Goal: Information Seeking & Learning: Learn about a topic

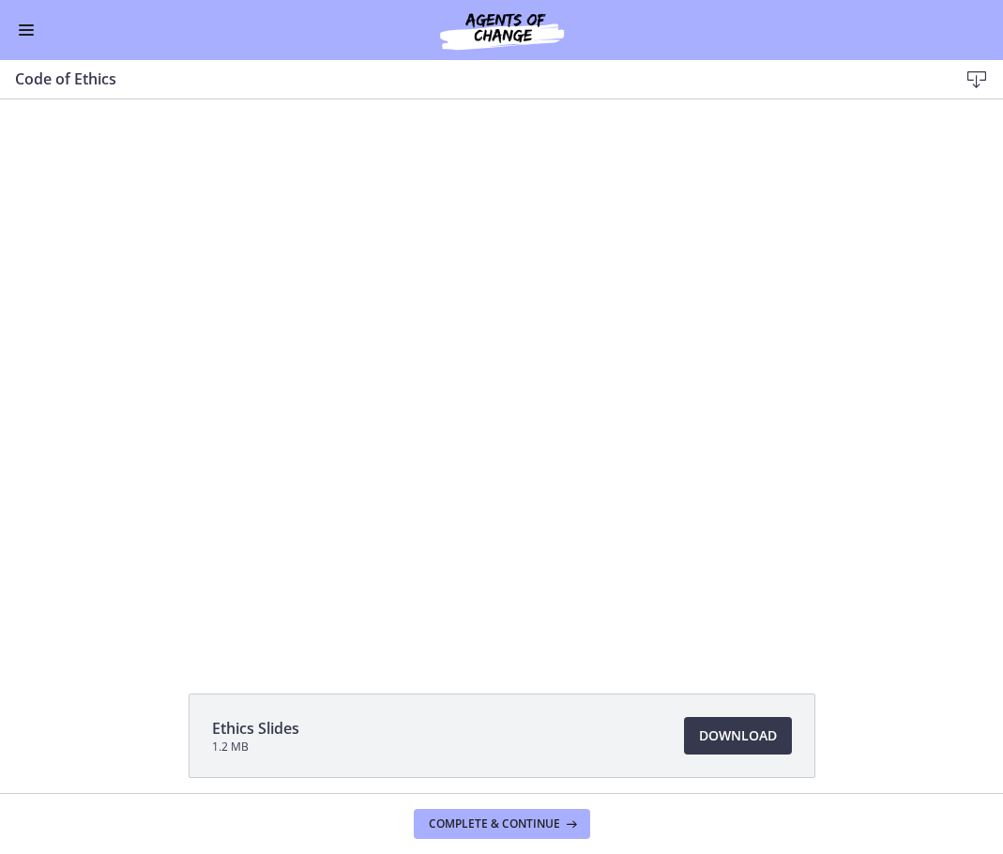
scroll to position [563, 0]
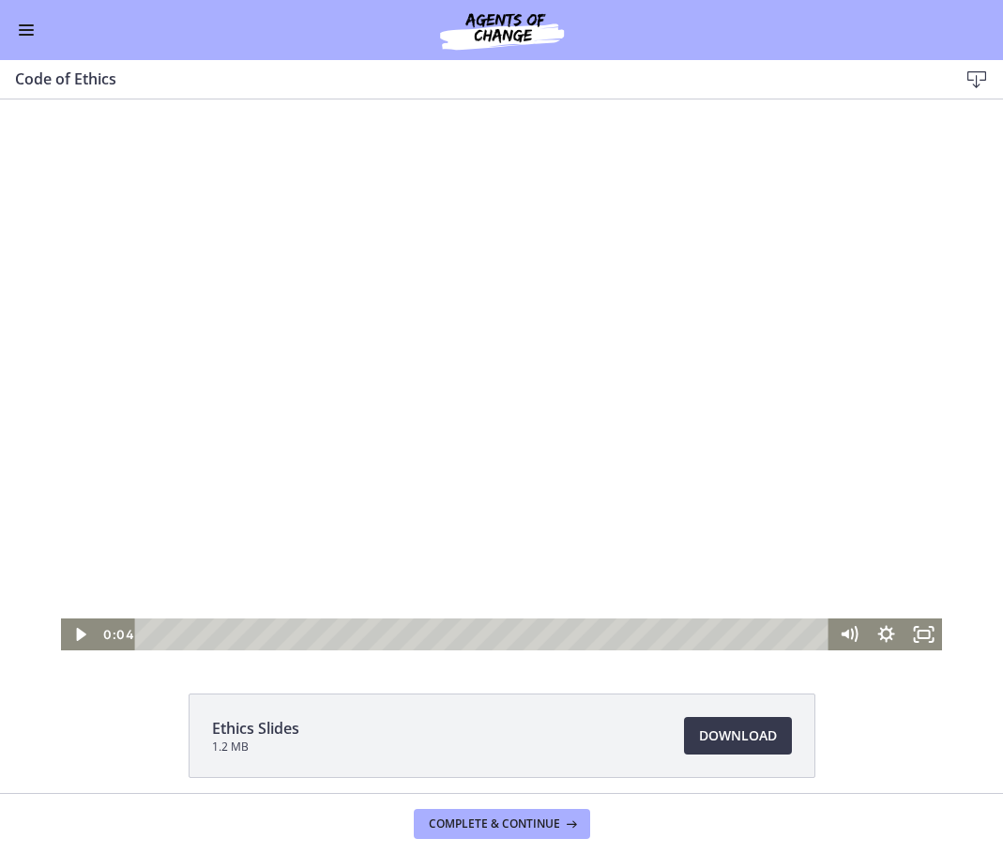
click at [544, 279] on div at bounding box center [501, 374] width 881 height 551
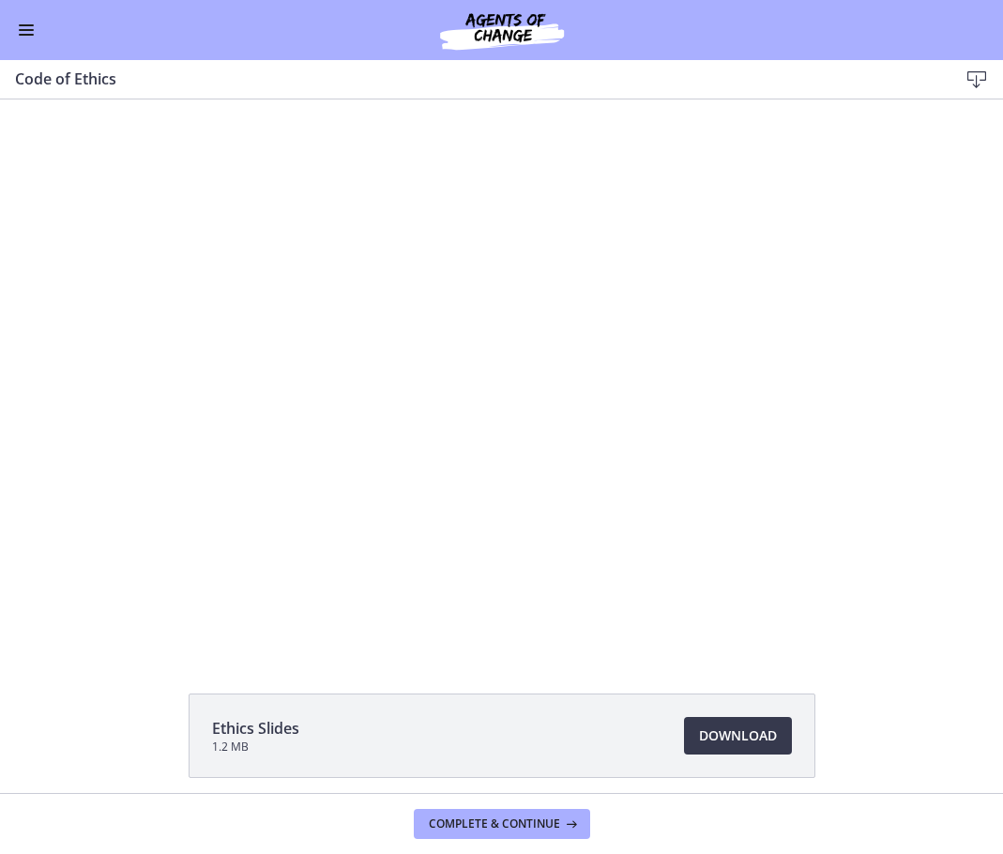
click at [27, 37] on button "Enable menu" at bounding box center [26, 30] width 23 height 23
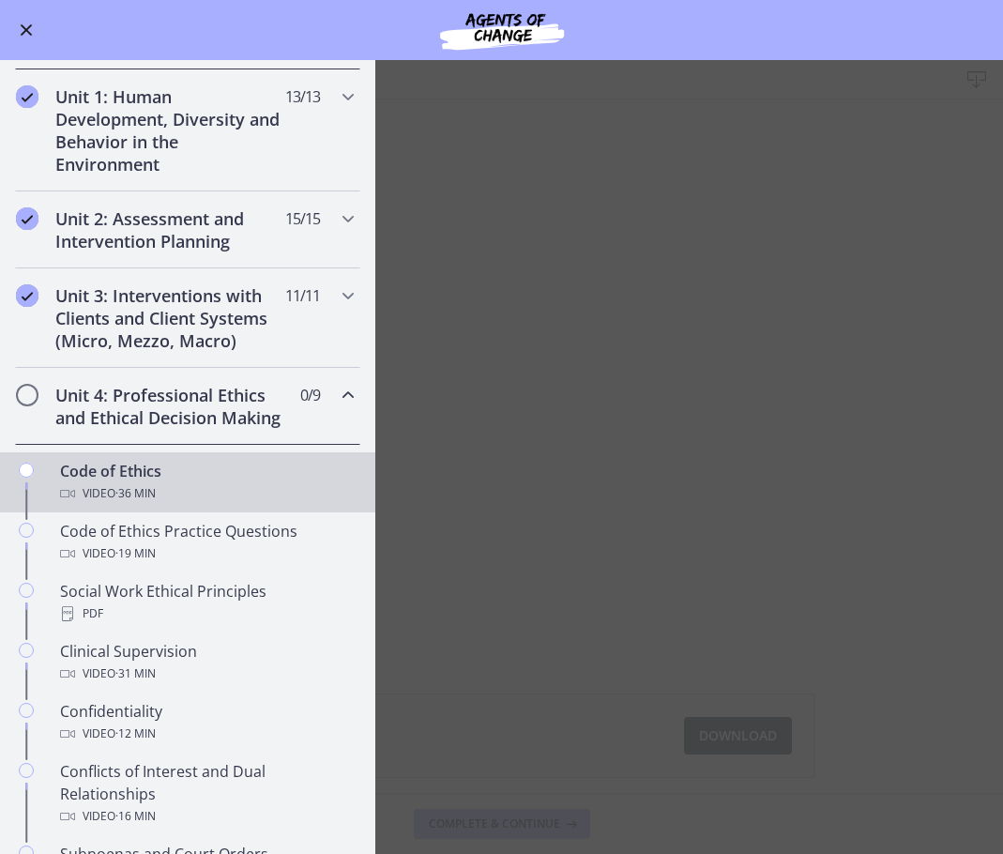
scroll to position [94, 0]
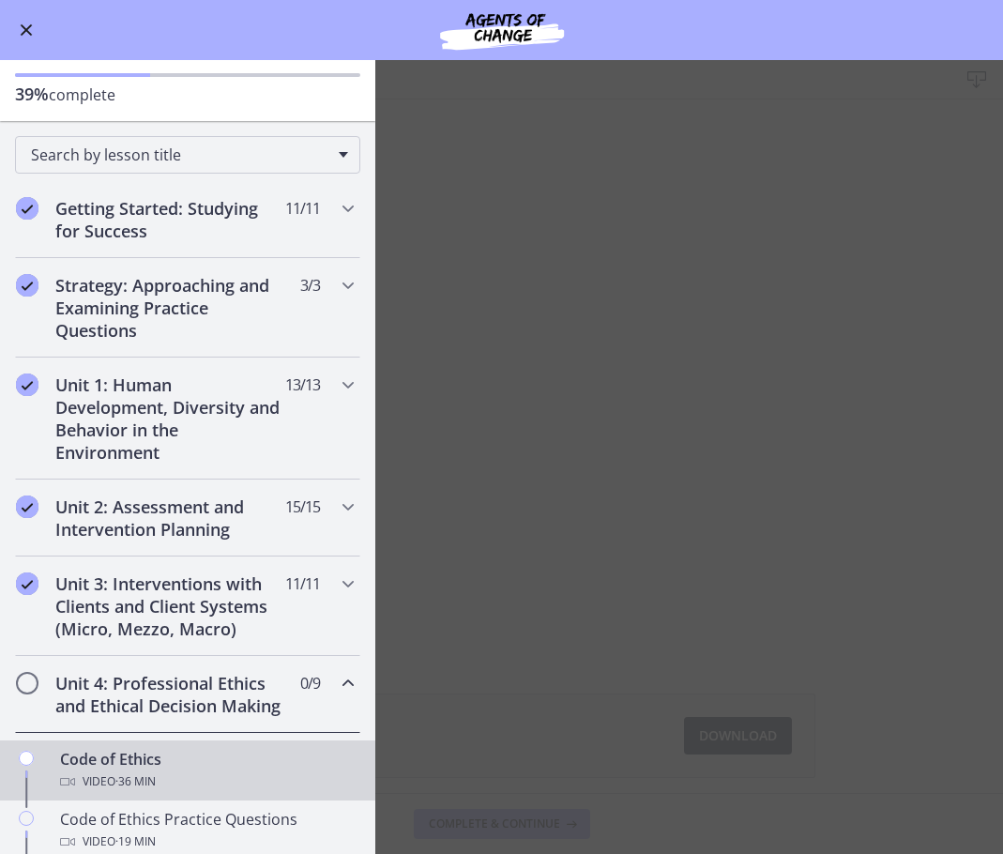
click at [19, 37] on button "Enable menu" at bounding box center [26, 30] width 23 height 23
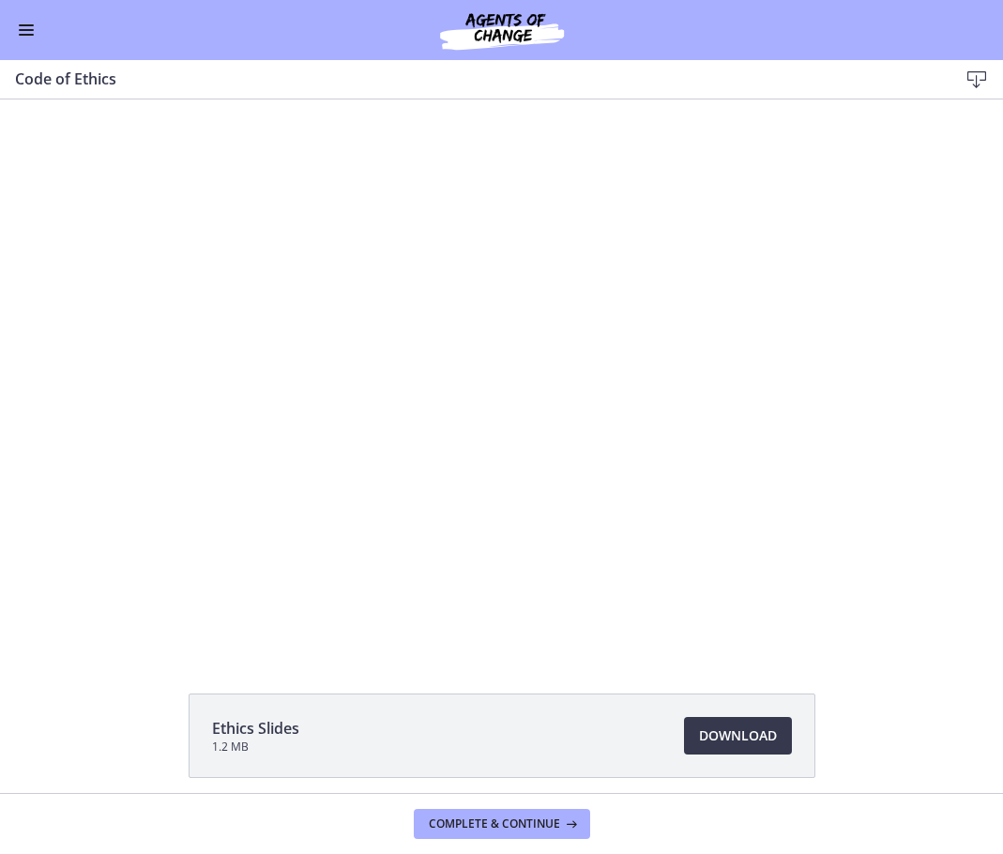
click at [910, 464] on div at bounding box center [501, 374] width 881 height 551
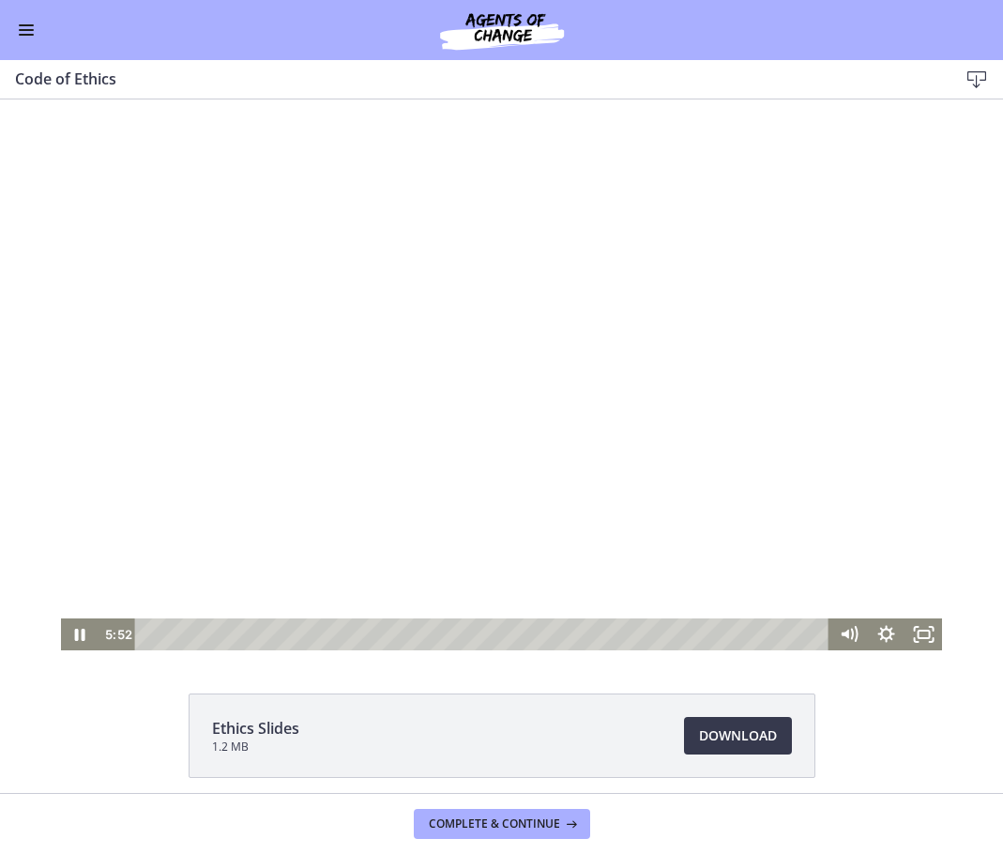
click at [22, 34] on span "Enable menu" at bounding box center [26, 35] width 15 height 2
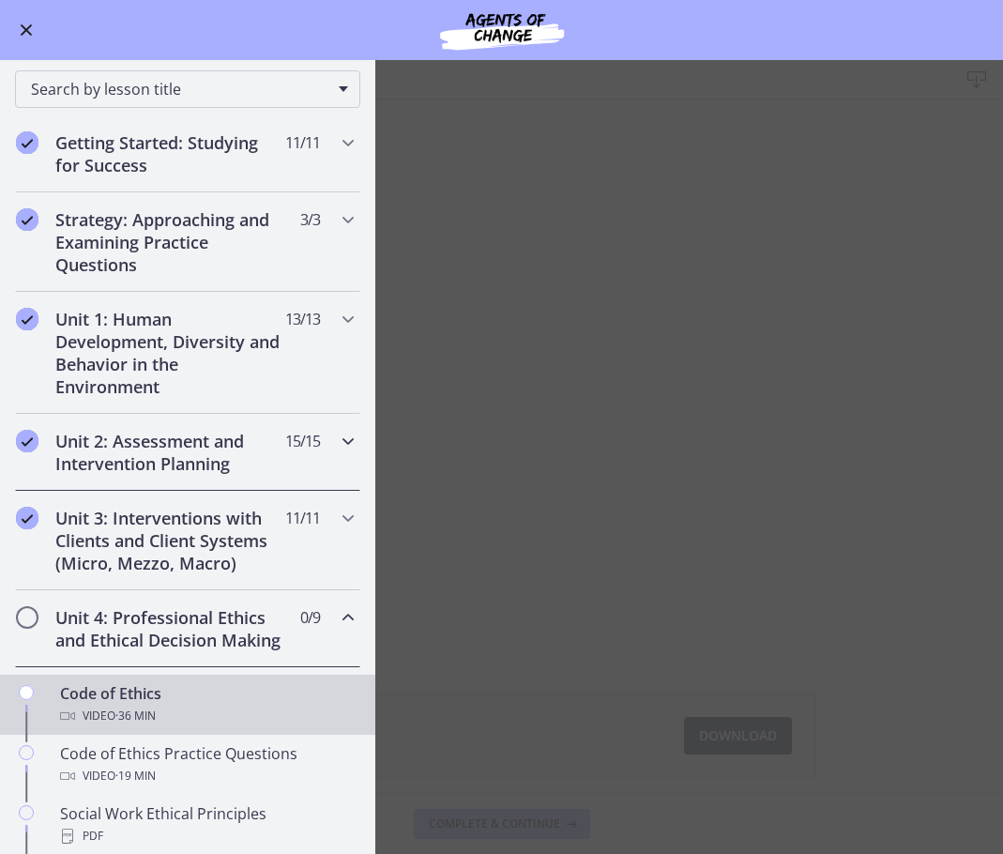
scroll to position [188, 0]
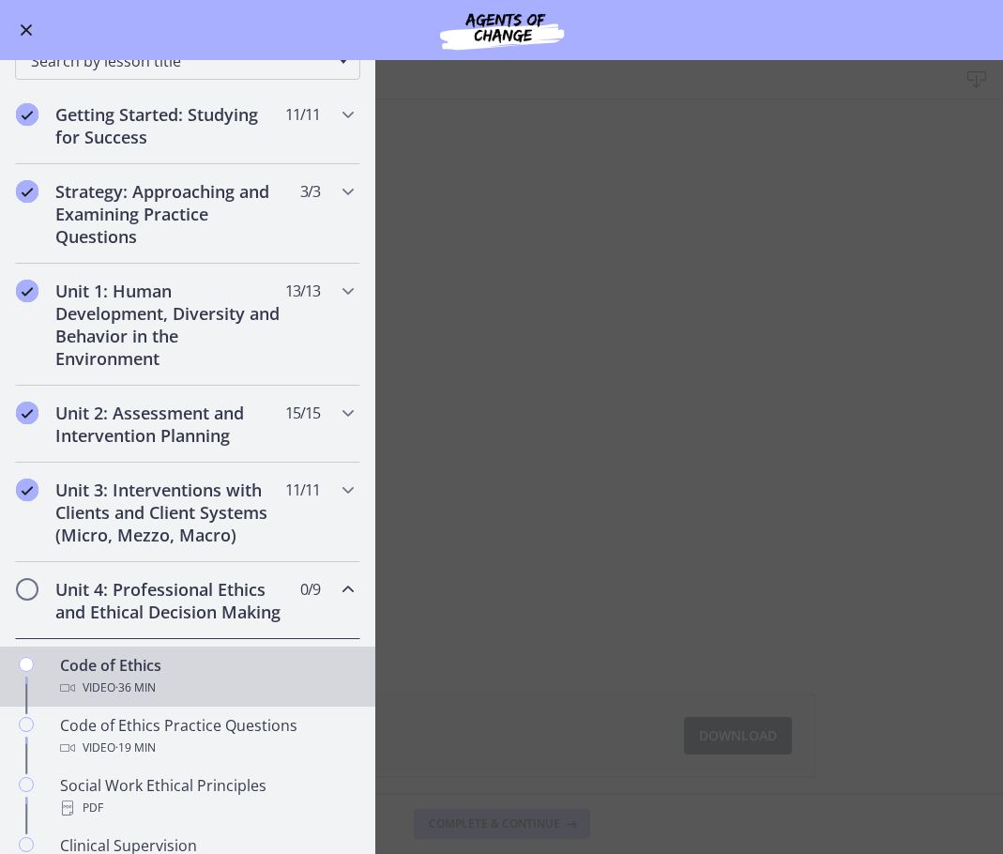
click at [23, 25] on span "Enable menu" at bounding box center [27, 30] width 12 height 12
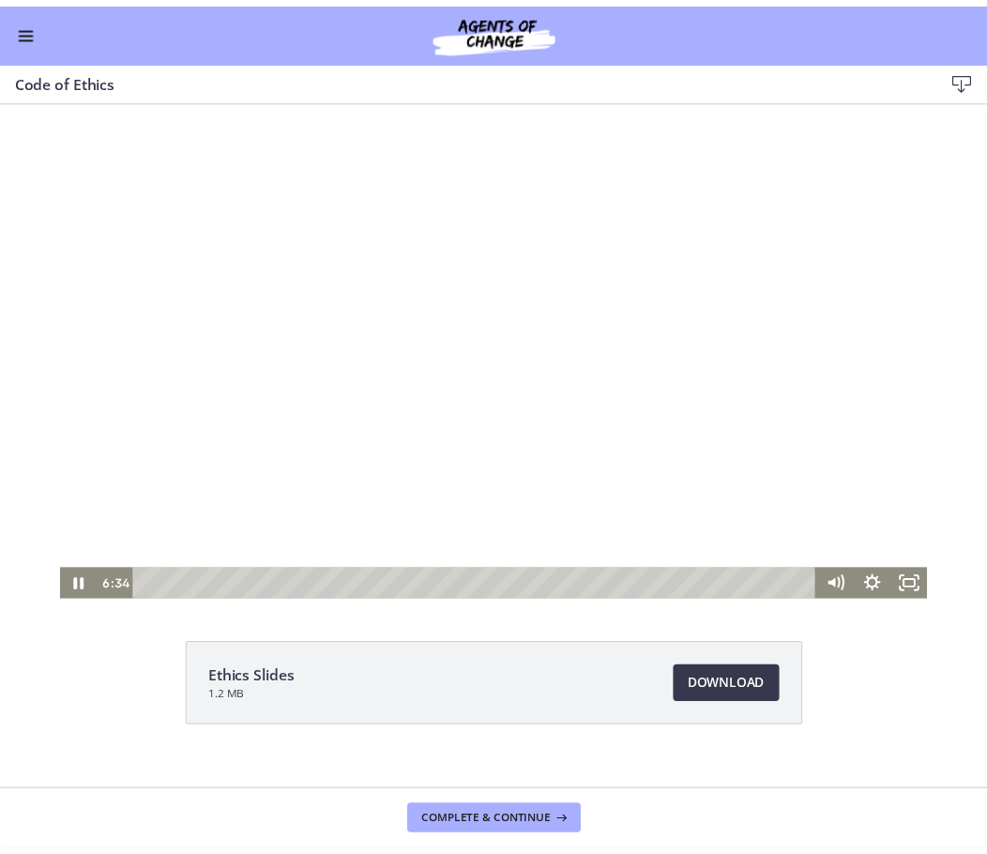
scroll to position [75, 0]
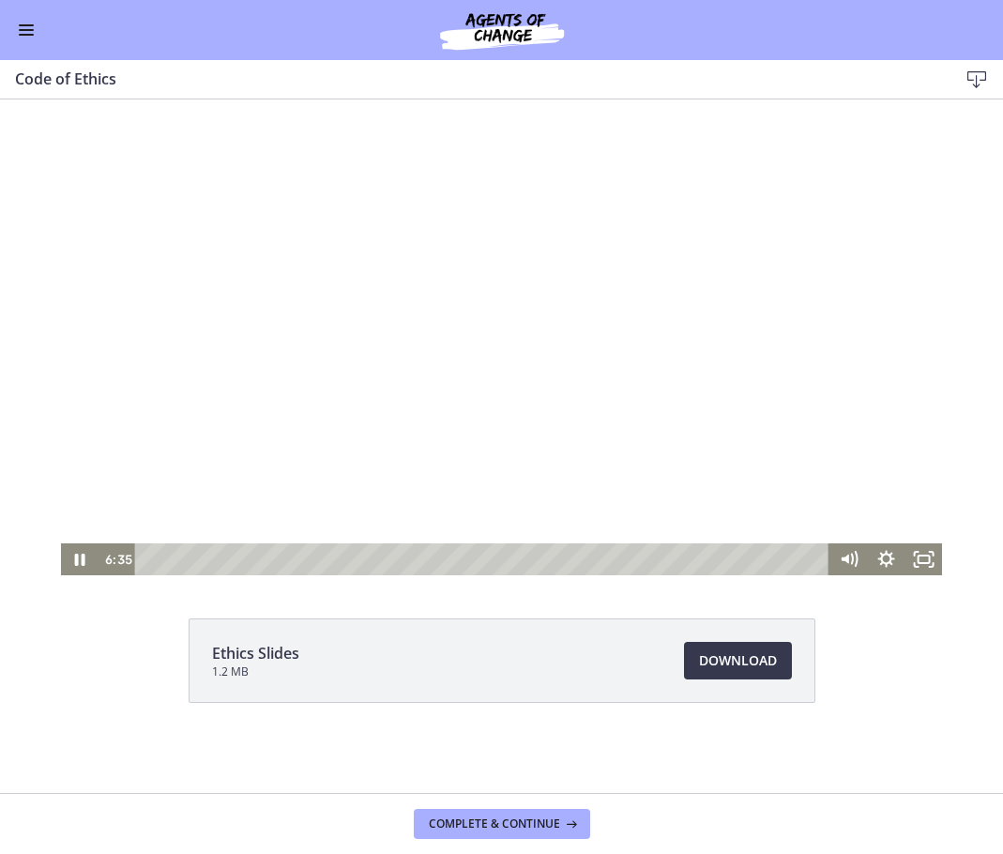
click at [589, 436] on div at bounding box center [501, 299] width 881 height 551
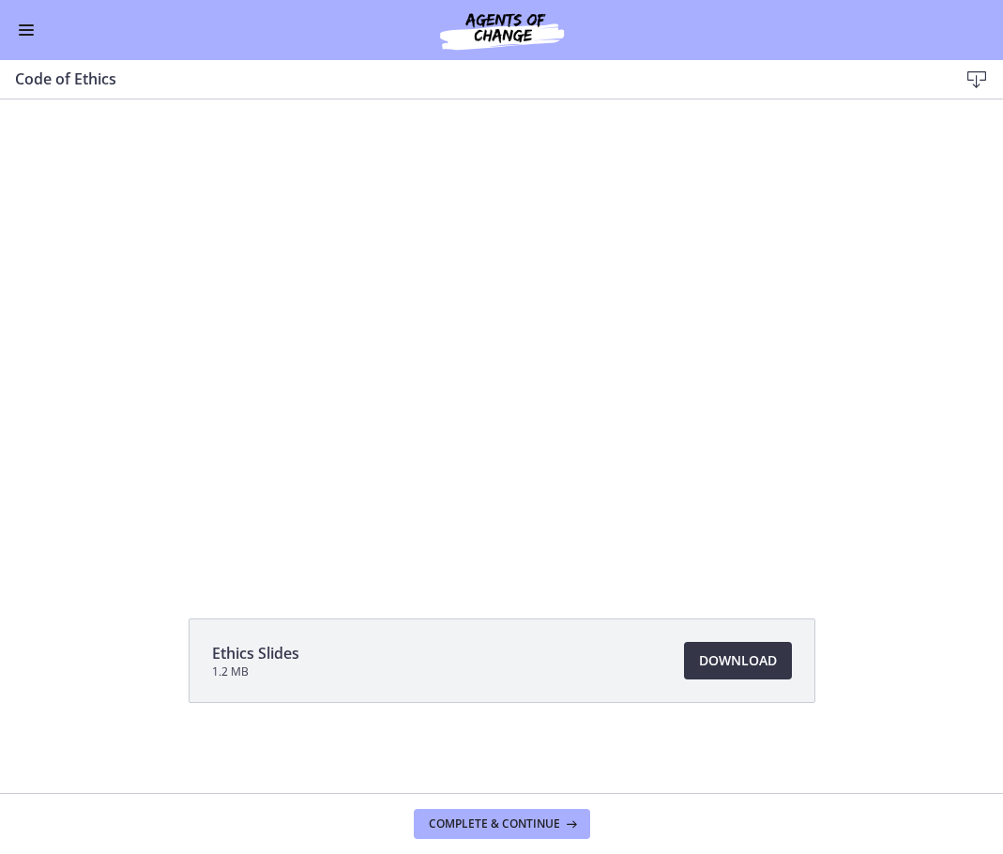
click at [731, 658] on span "Download Opens in a new window" at bounding box center [738, 660] width 78 height 23
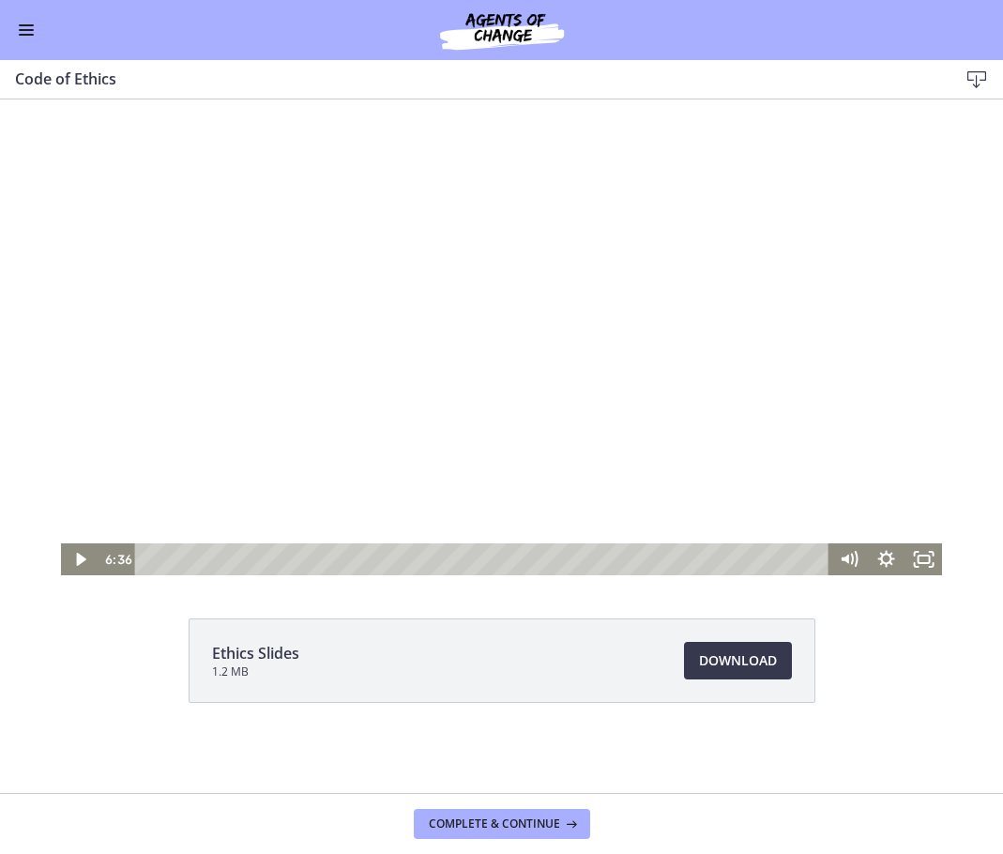
click at [520, 437] on div at bounding box center [501, 299] width 881 height 551
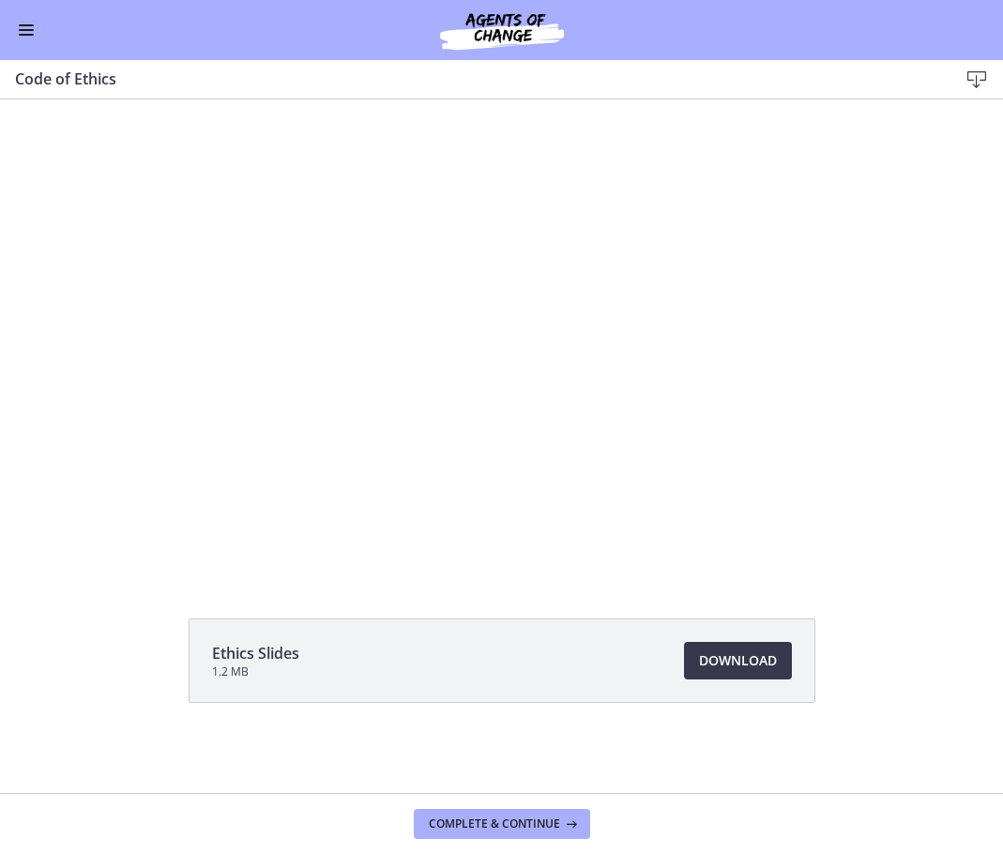
click at [950, 352] on div "Click for sound @keyframes VOLUME_SMALL_WAVE_FLASH { 0% { opacity: 0; } 33% { o…" at bounding box center [501, 299] width 1003 height 551
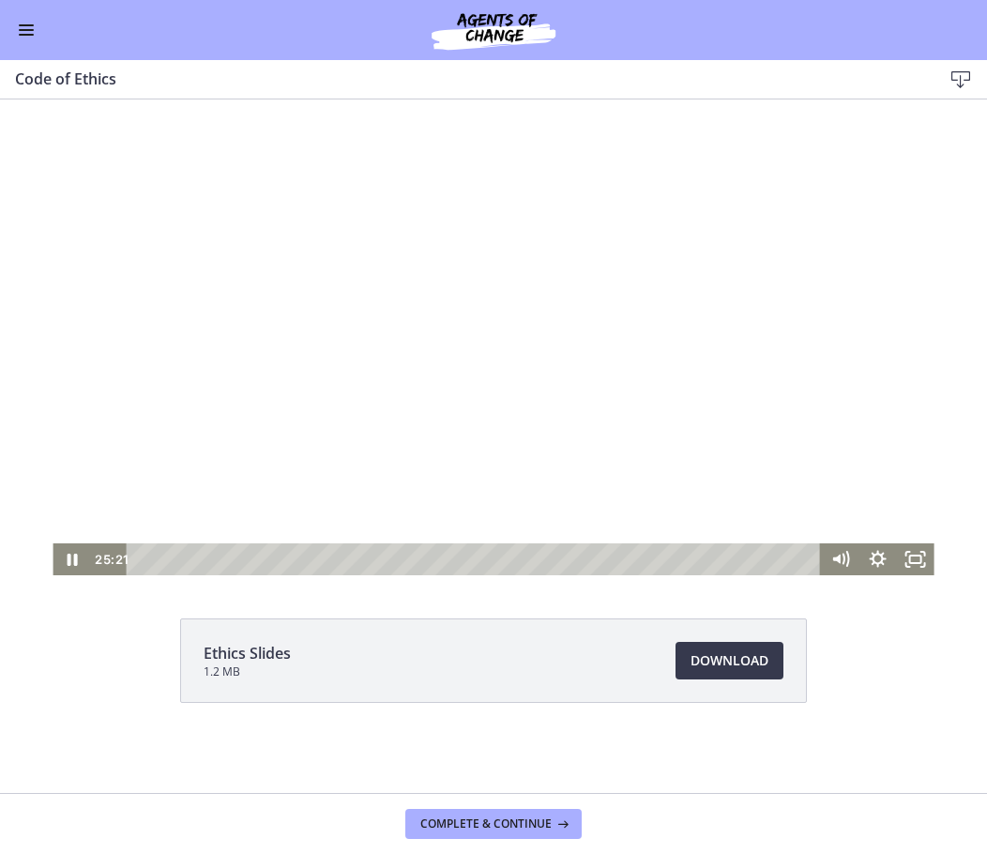
click at [29, 556] on div "Click for sound @keyframes VOLUME_SMALL_WAVE_FLASH { 0% { opacity: 0; } 33% { o…" at bounding box center [493, 299] width 987 height 551
click at [53, 558] on icon "Pause" at bounding box center [72, 559] width 38 height 32
click at [502, 370] on div at bounding box center [493, 299] width 881 height 551
click at [803, 564] on div "36:22" at bounding box center [477, 559] width 672 height 32
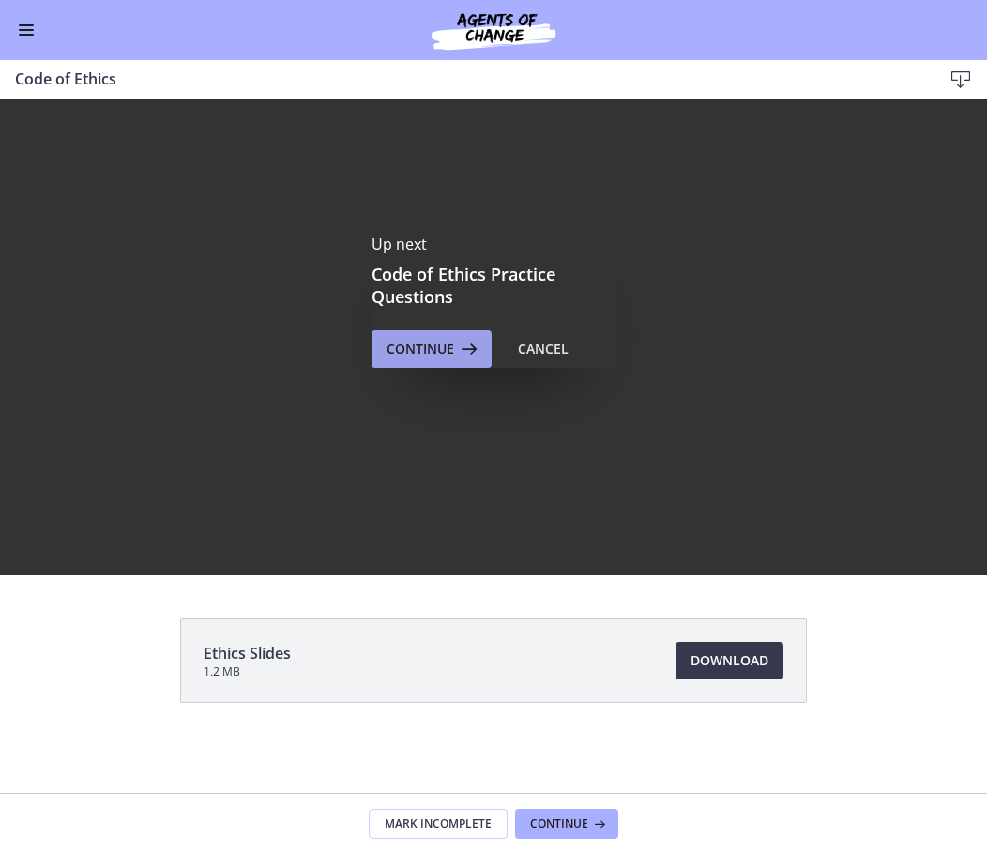
click at [435, 354] on span "Continue" at bounding box center [421, 349] width 68 height 23
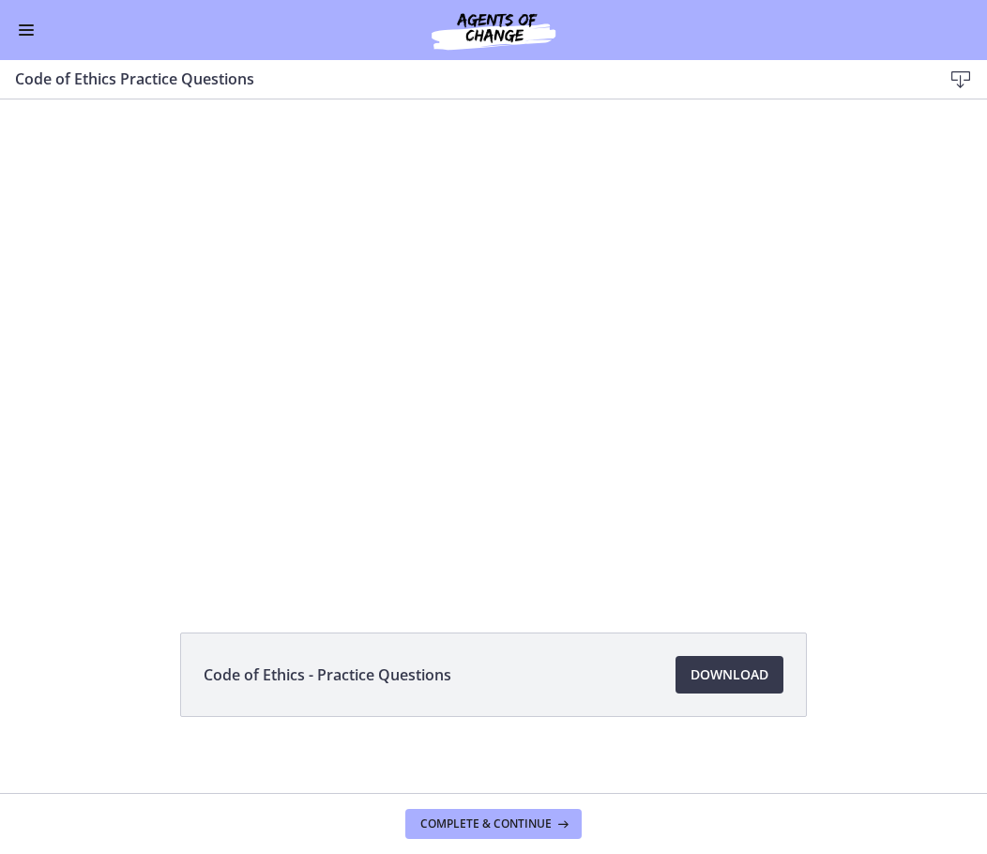
click at [39, 28] on div "Go to Dashboard" at bounding box center [493, 30] width 987 height 60
click at [31, 23] on button "Enable menu" at bounding box center [26, 30] width 23 height 23
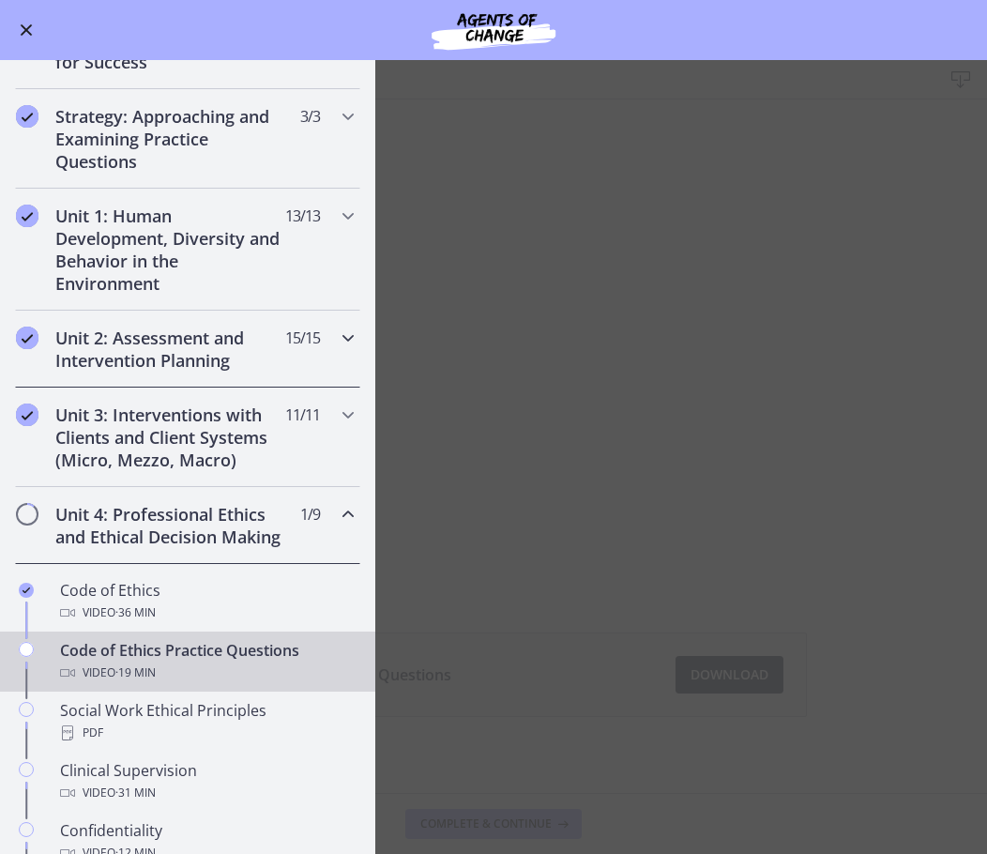
scroll to position [469, 0]
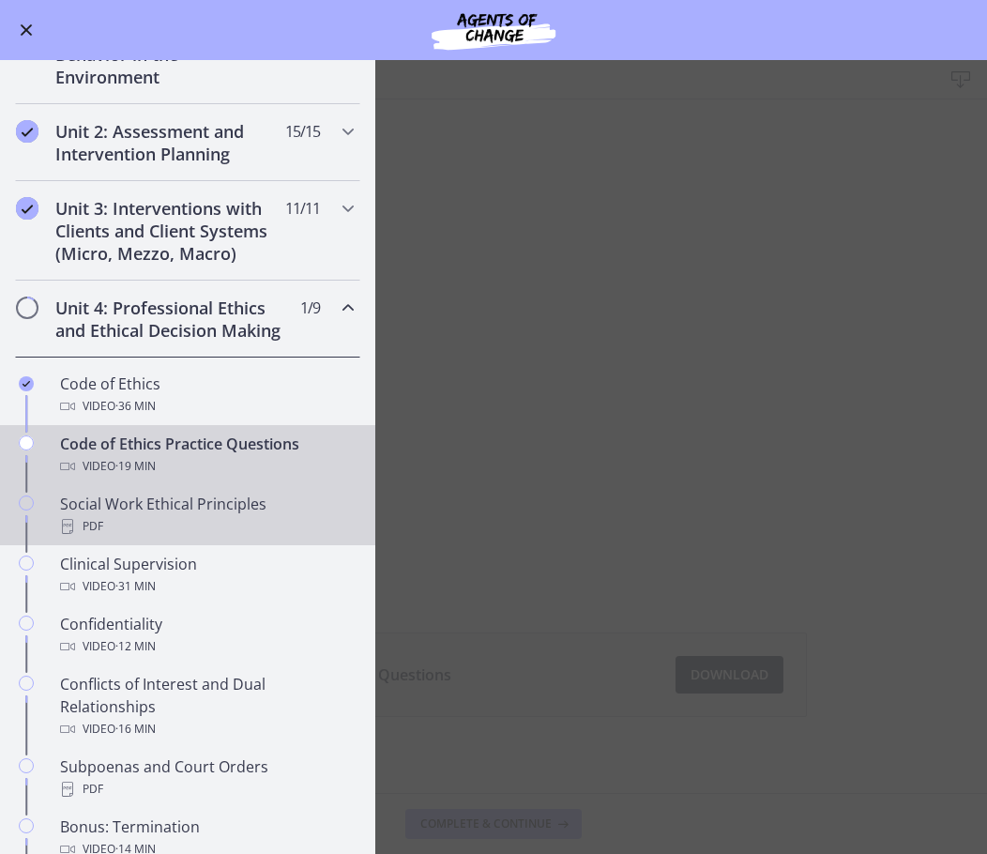
click at [215, 519] on div "Social Work Ethical Principles PDF" at bounding box center [206, 515] width 293 height 45
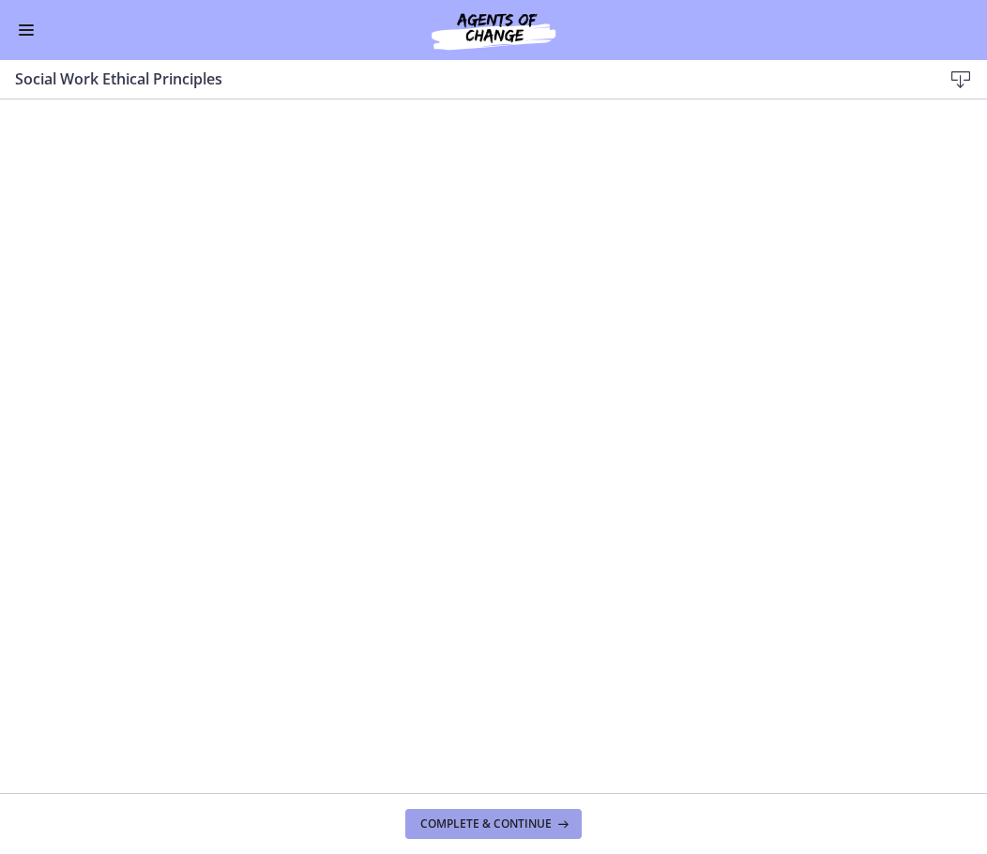
click at [483, 821] on span "Complete & continue" at bounding box center [485, 824] width 131 height 15
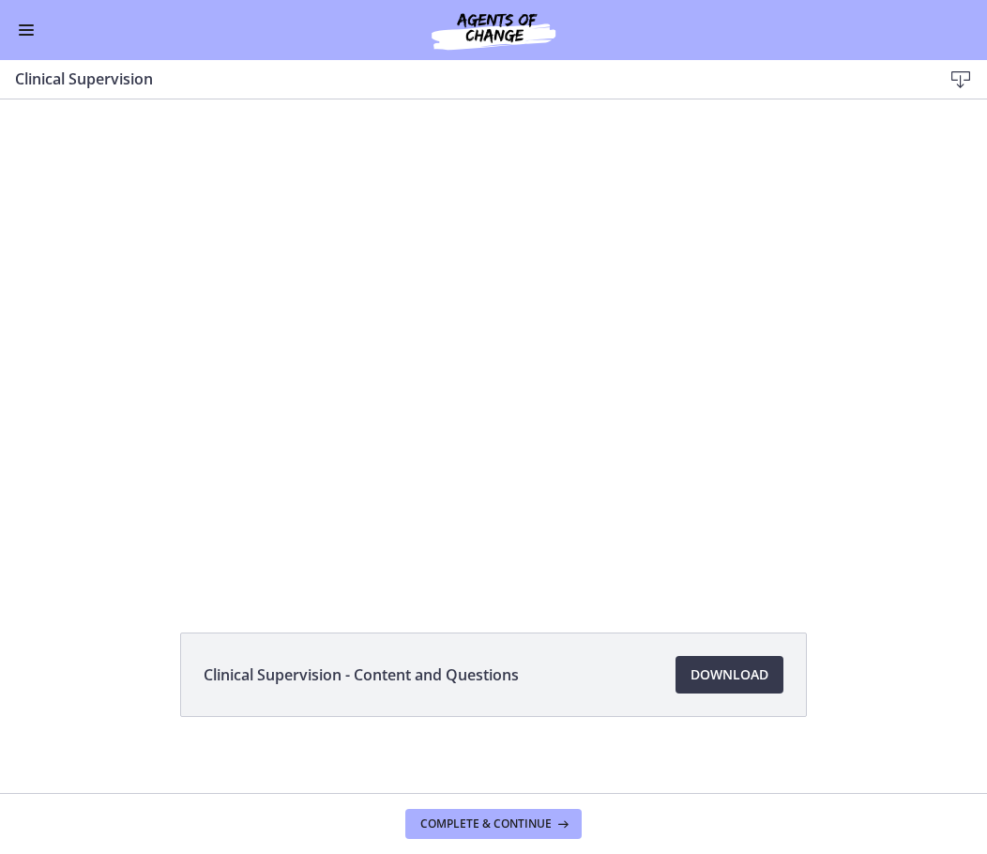
click at [22, 29] on span "Enable menu" at bounding box center [26, 30] width 15 height 2
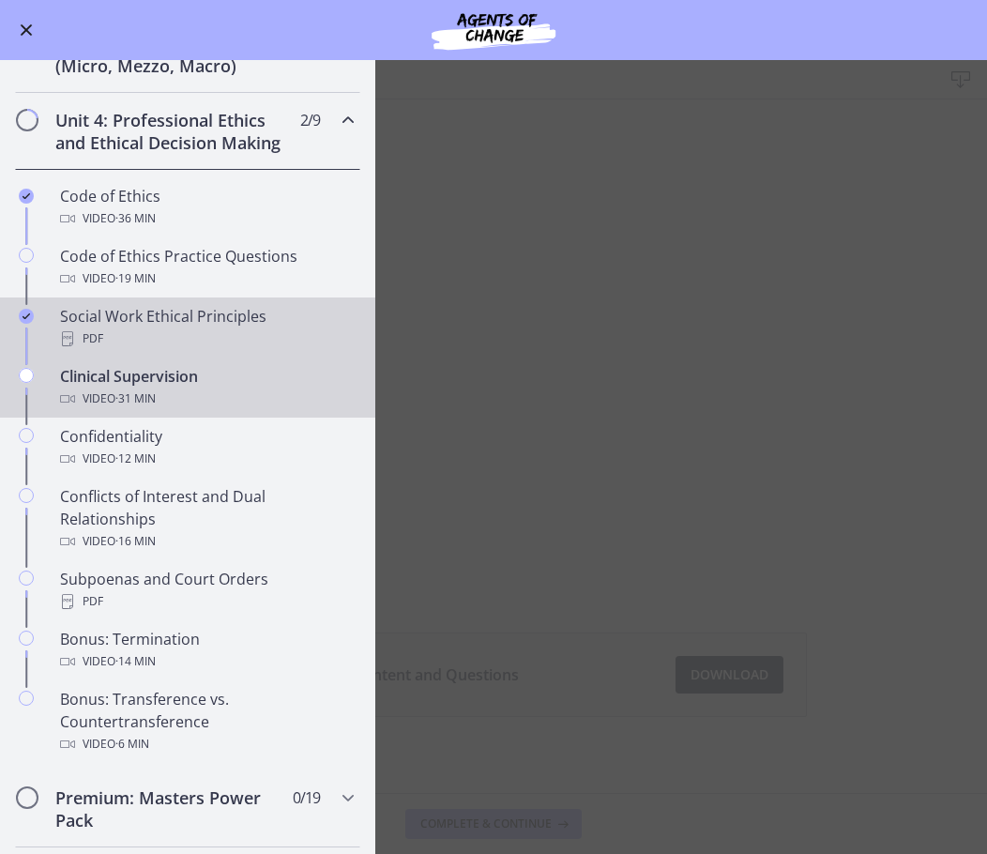
scroll to position [751, 0]
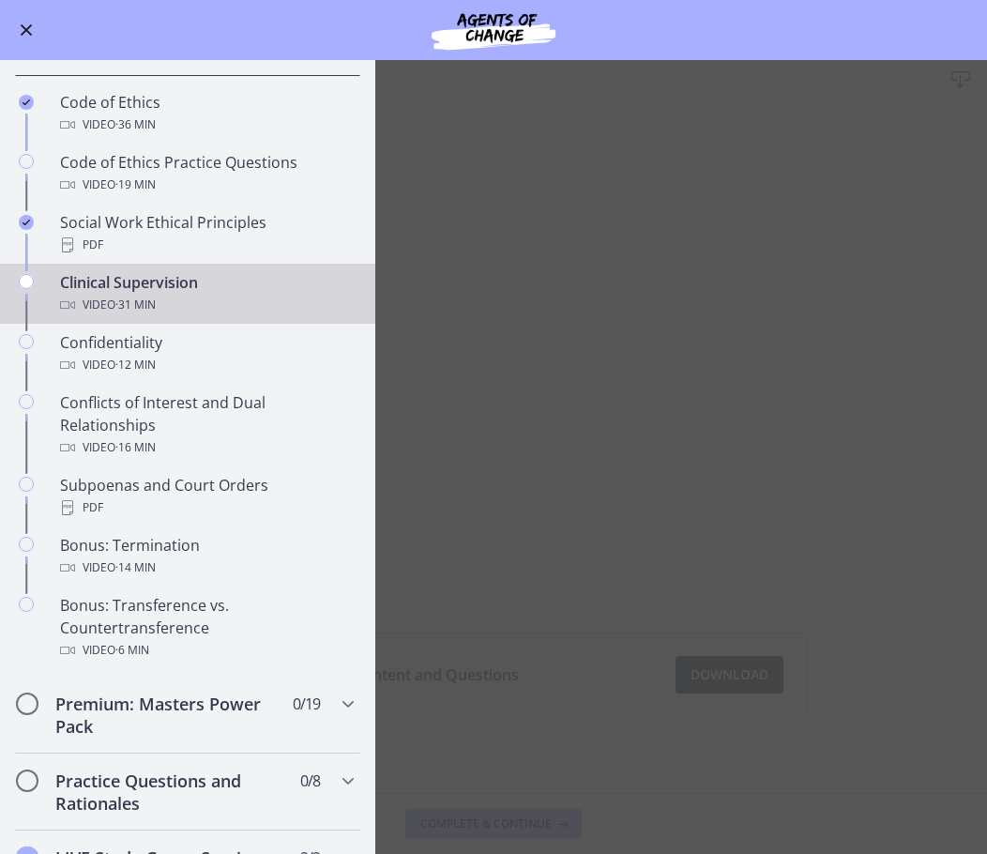
click at [618, 315] on main "Clinical Supervision Download Enable fullscreen Clinical Supervision - Content …" at bounding box center [493, 457] width 987 height 794
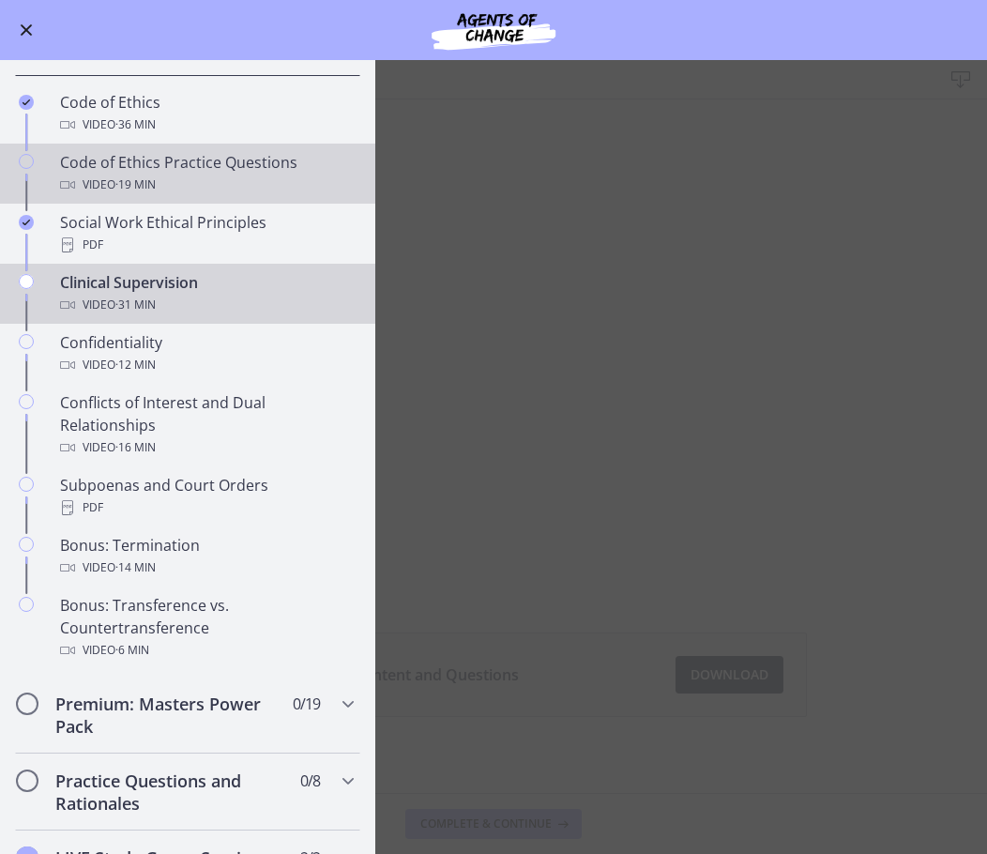
click at [172, 189] on div "Code of Ethics Practice Questions Video · 19 min" at bounding box center [206, 173] width 293 height 45
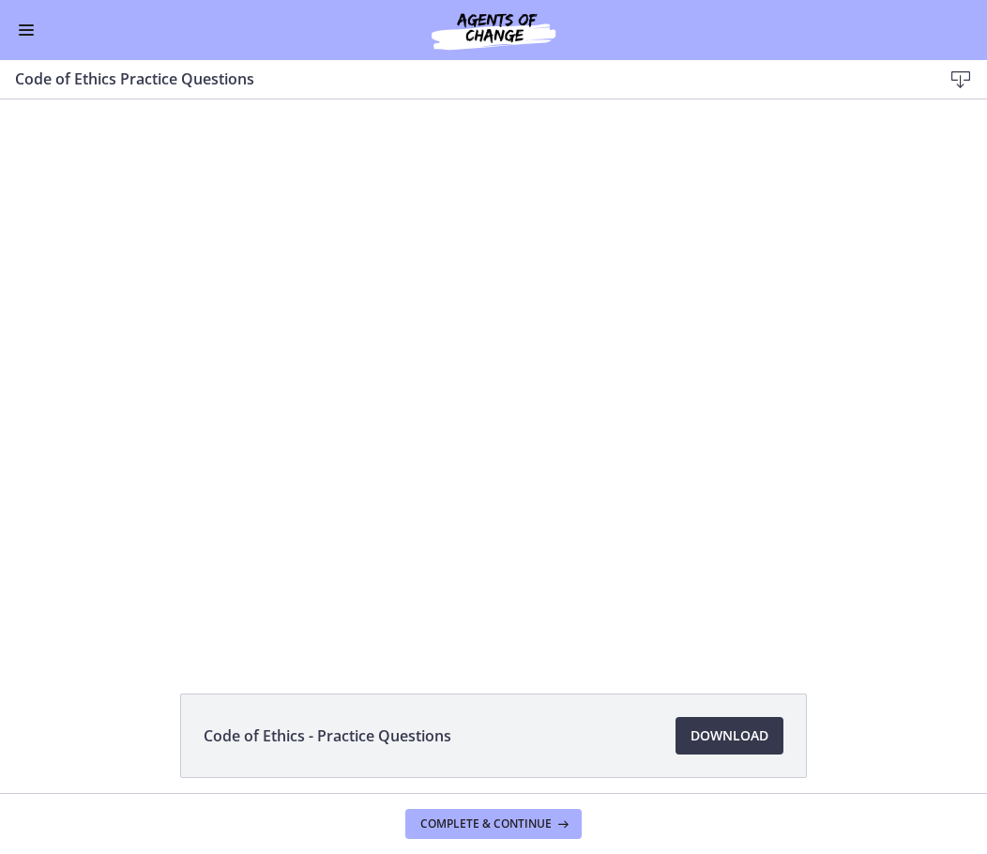
click at [503, 425] on div at bounding box center [494, 375] width 973 height 490
click at [9, 40] on div "Go to Dashboard" at bounding box center [493, 30] width 987 height 60
click at [21, 34] on span "Enable menu" at bounding box center [26, 35] width 15 height 2
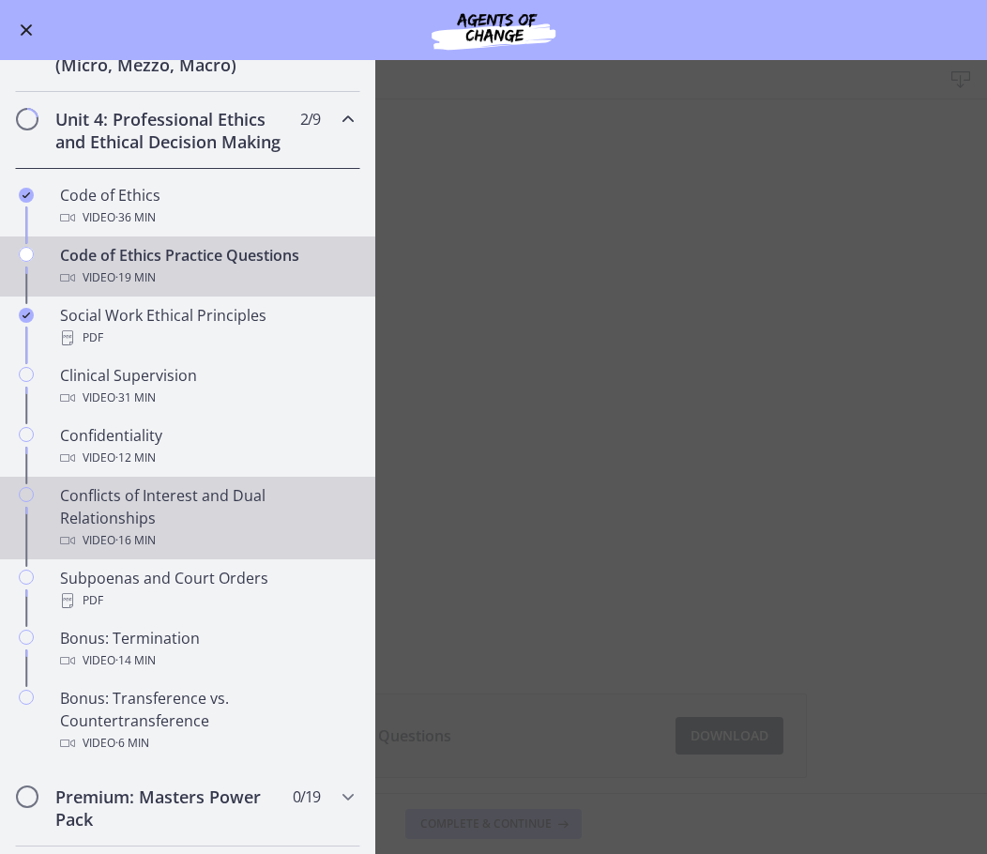
scroll to position [657, 0]
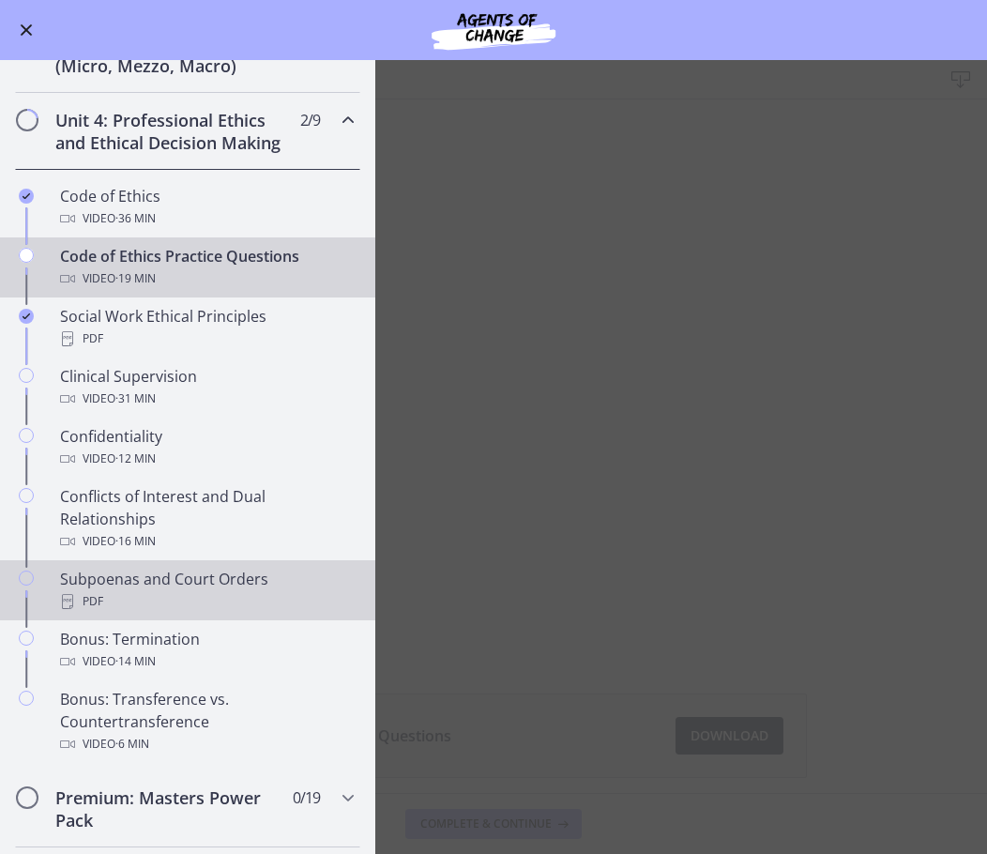
click at [239, 620] on link "Subpoenas and Court Orders PDF" at bounding box center [187, 590] width 375 height 60
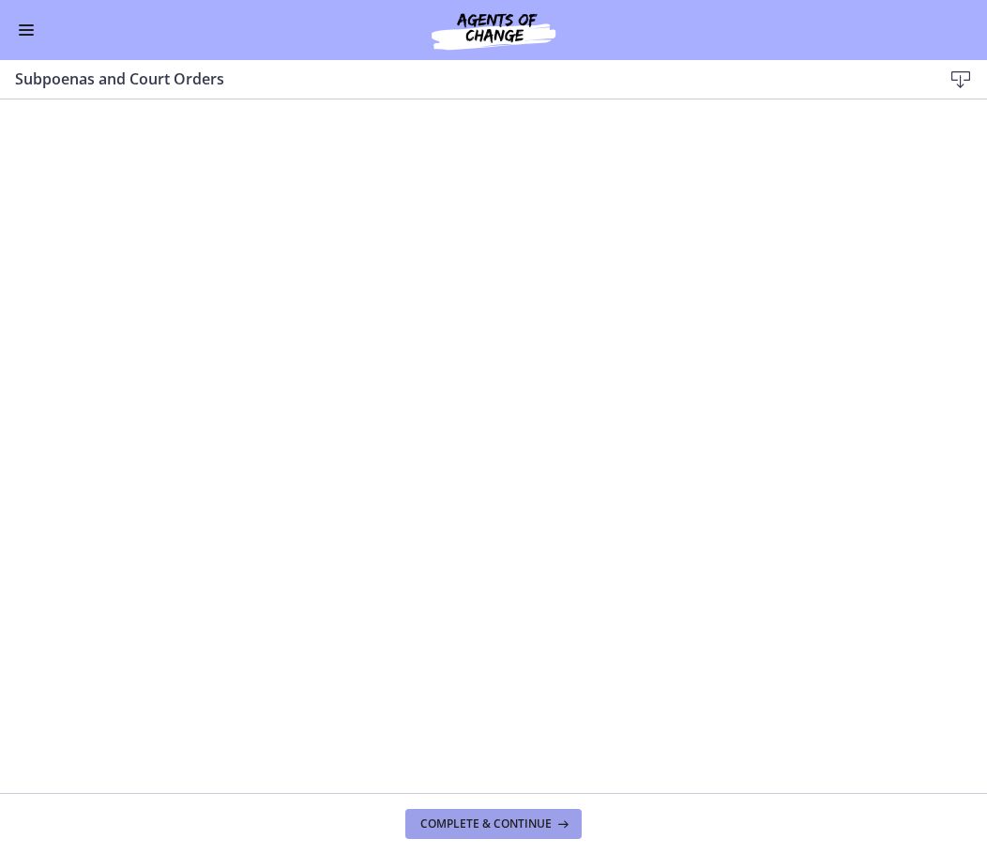
click at [529, 822] on span "Complete & continue" at bounding box center [485, 824] width 131 height 15
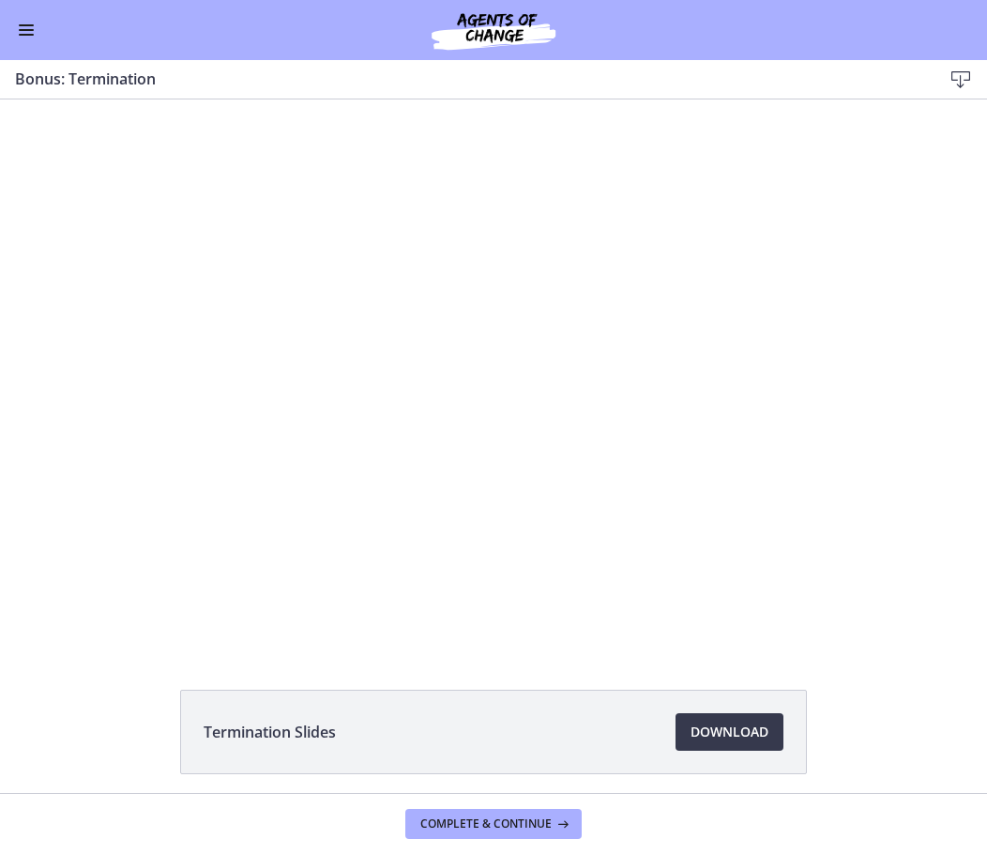
click at [22, 36] on button "Enable menu" at bounding box center [26, 30] width 23 height 23
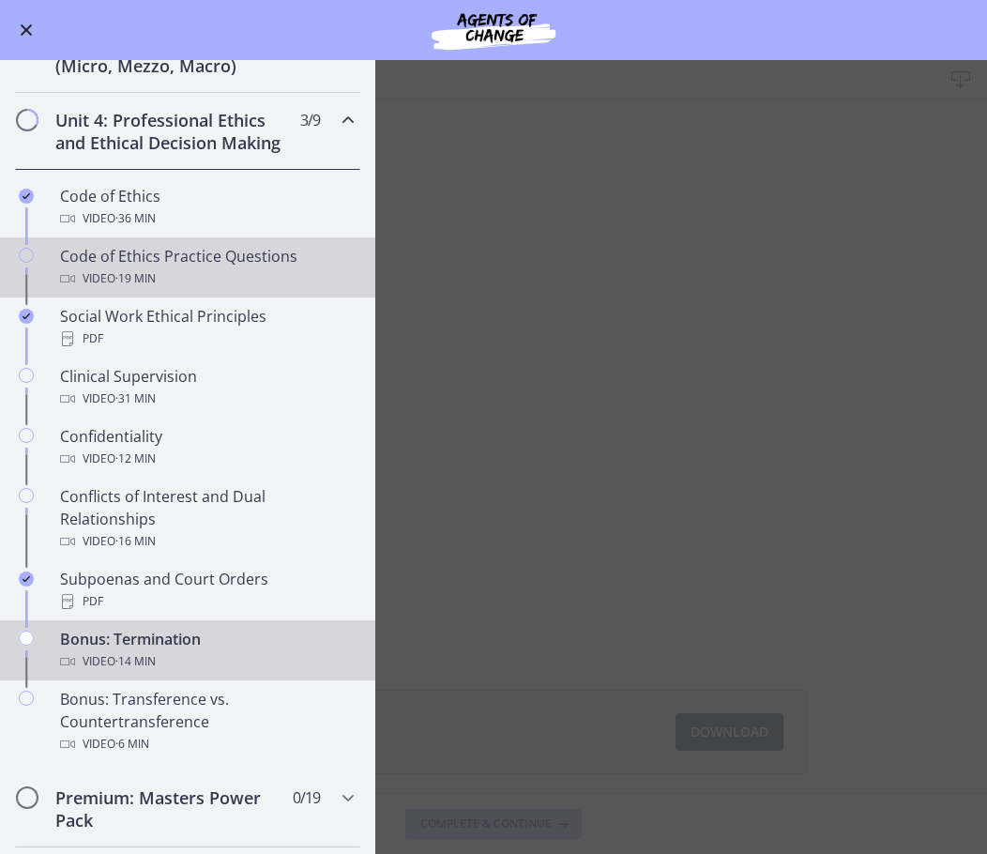
click at [231, 290] on div "Video · 19 min" at bounding box center [206, 278] width 293 height 23
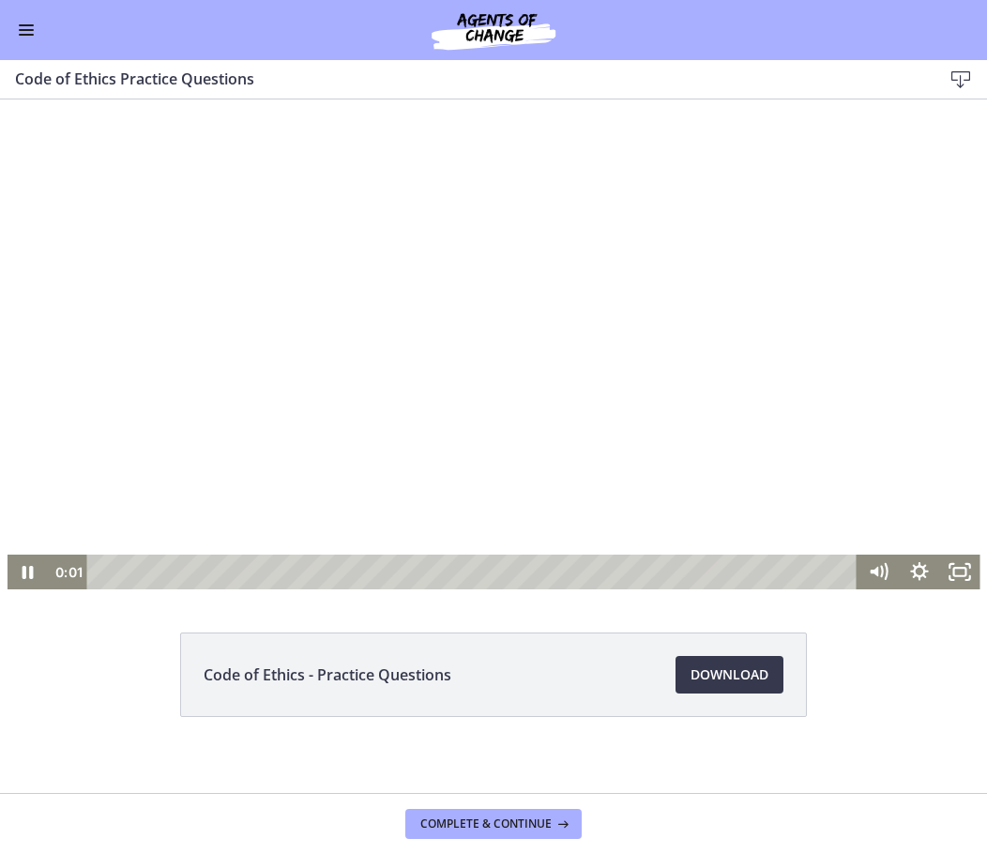
click at [282, 458] on div at bounding box center [494, 344] width 973 height 490
